Goal: Information Seeking & Learning: Understand process/instructions

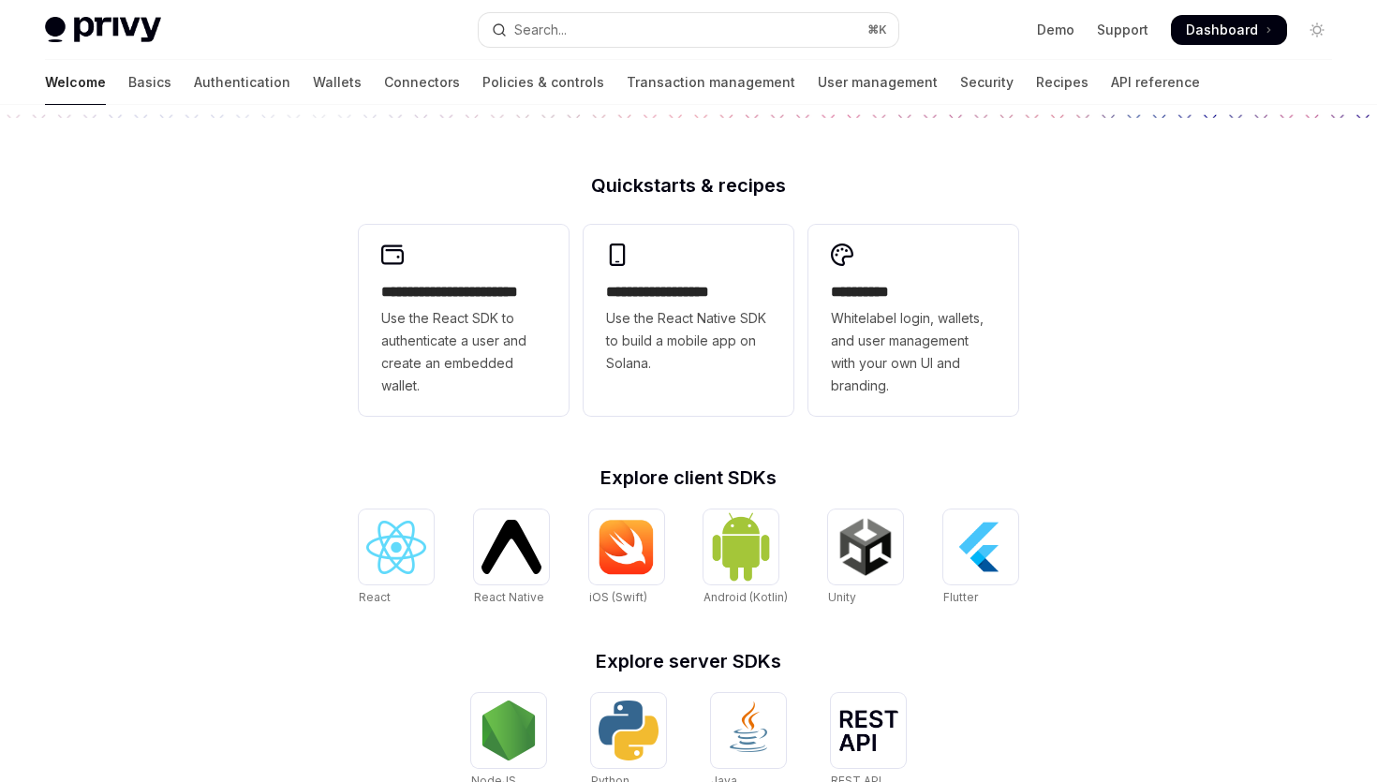
scroll to position [238, 0]
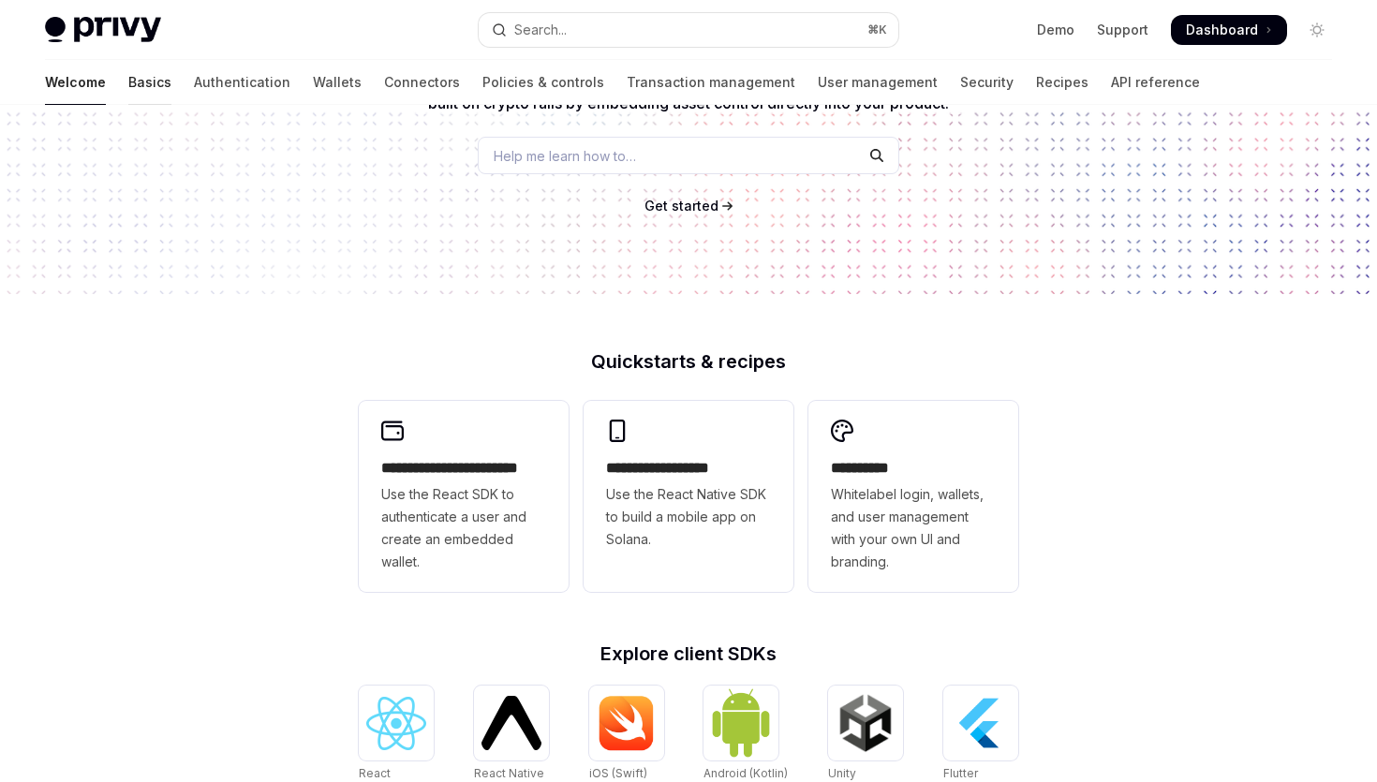
click at [128, 86] on link "Basics" at bounding box center [149, 82] width 43 height 45
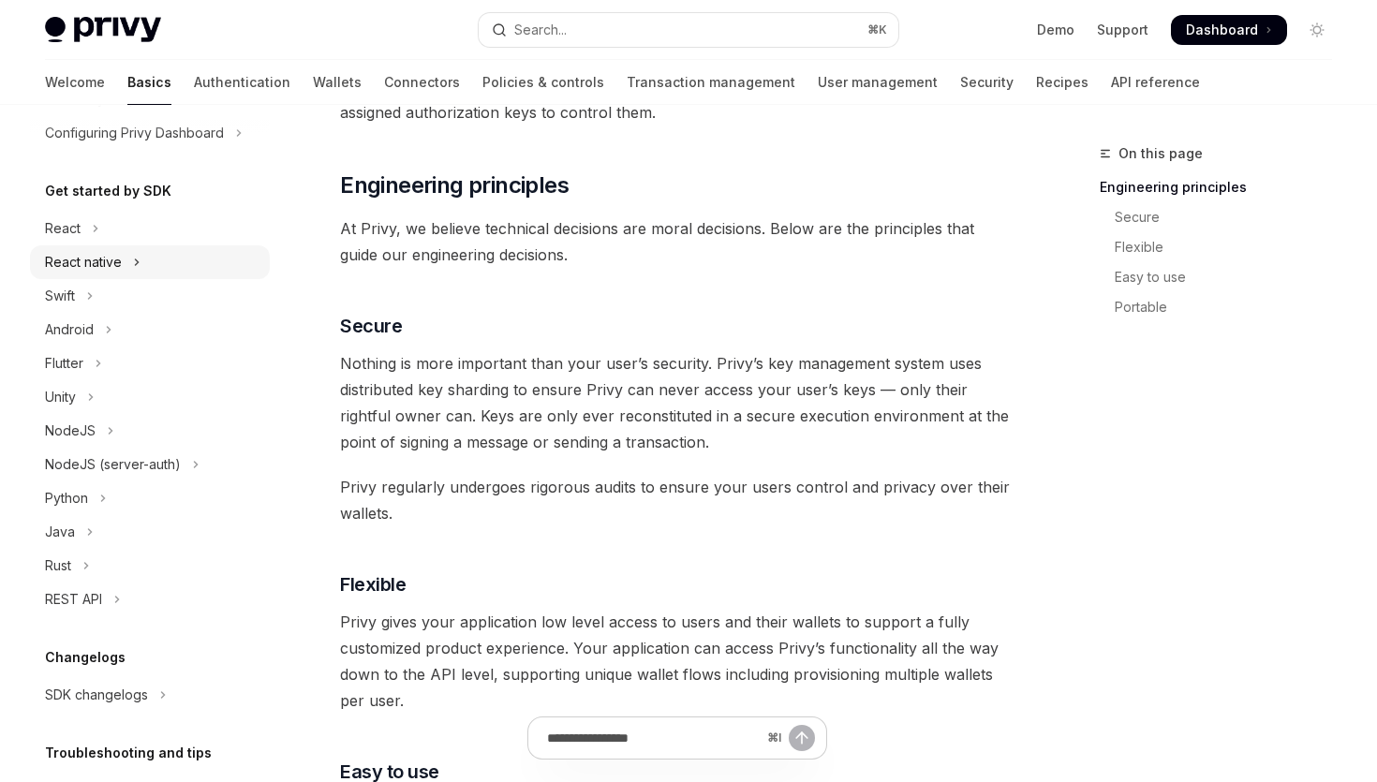
scroll to position [138, 0]
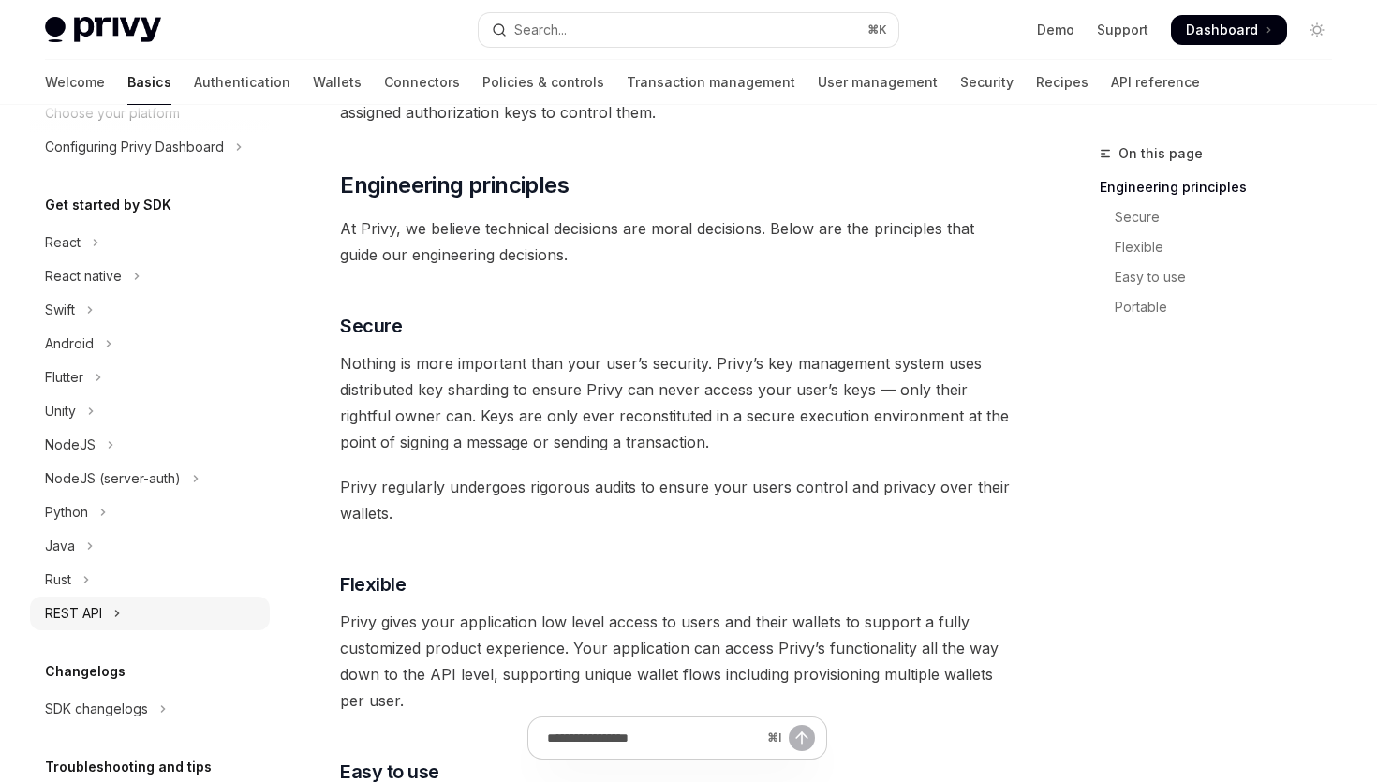
click at [170, 605] on button "REST API" at bounding box center [150, 614] width 240 height 34
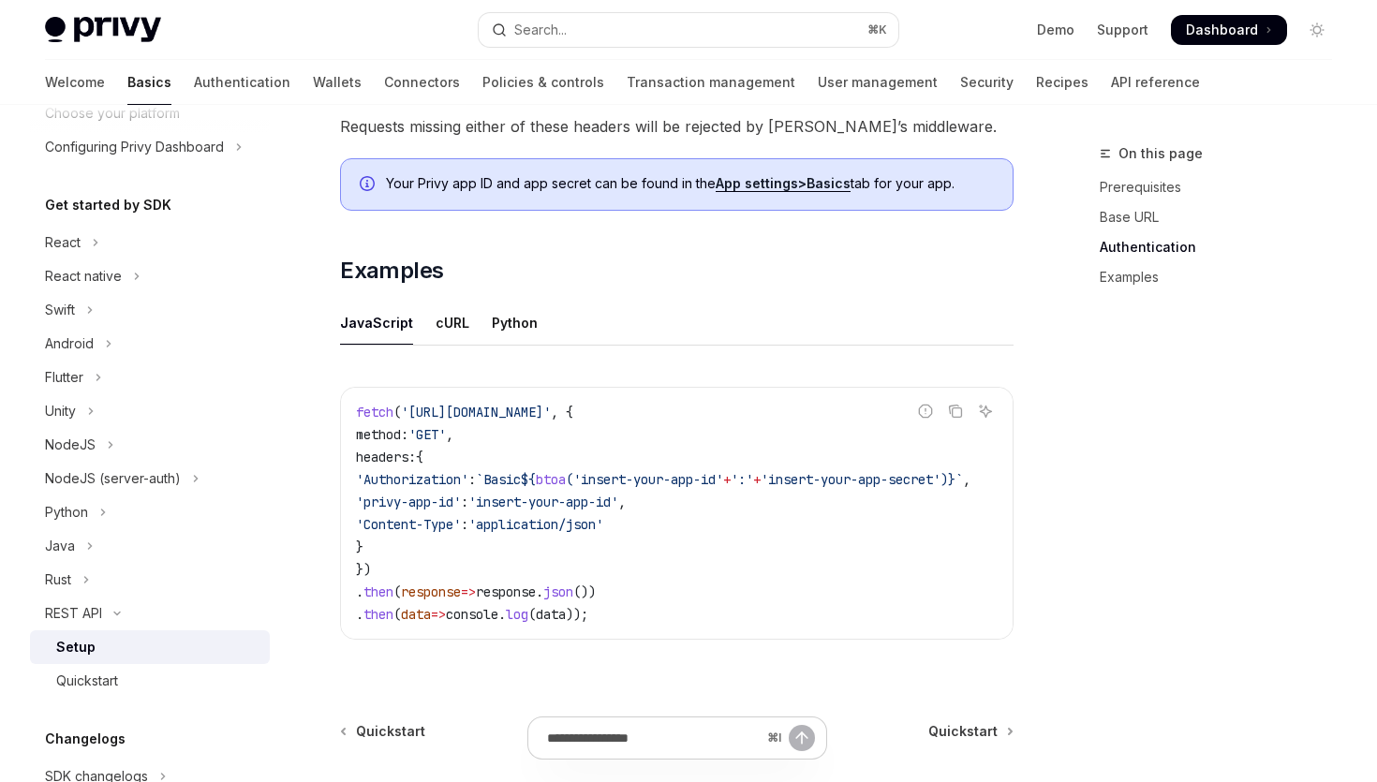
scroll to position [1027, 0]
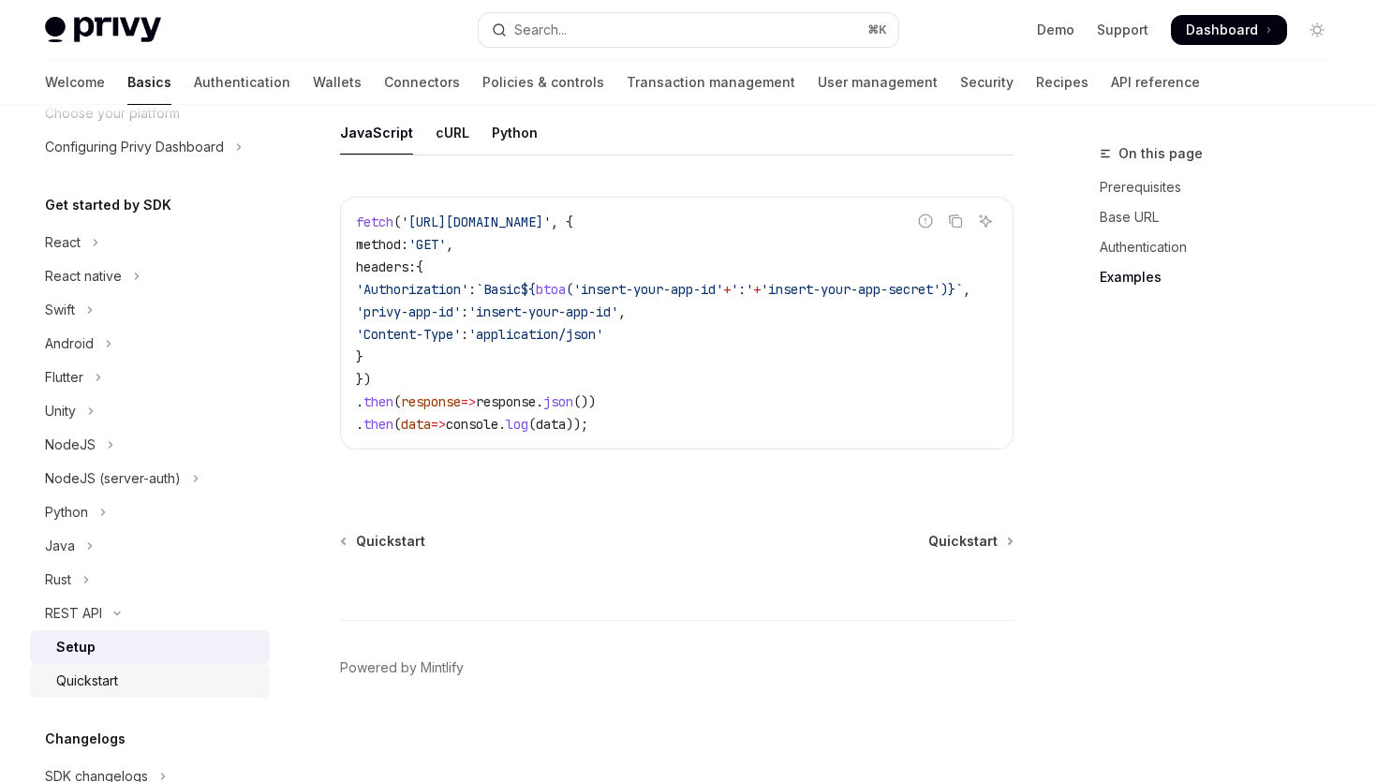
click at [156, 670] on div "Quickstart" at bounding box center [157, 681] width 202 height 22
type textarea "*"
